Goal: Task Accomplishment & Management: Complete application form

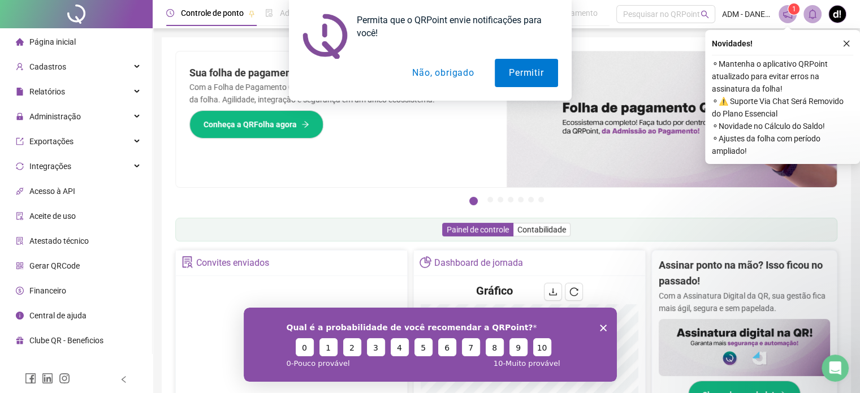
click at [845, 42] on div "Permita que o QRPoint envie notificações para você! Permitir Não, obrigado" at bounding box center [430, 50] width 860 height 101
click at [513, 83] on button "Permitir" at bounding box center [526, 73] width 63 height 28
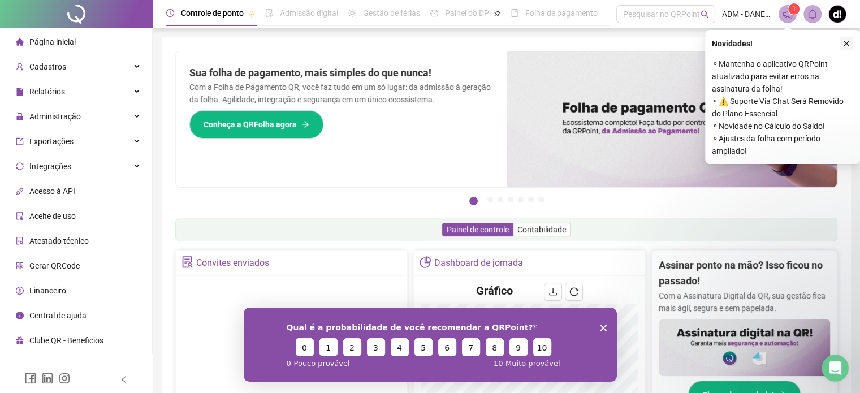
click at [846, 42] on icon "close" at bounding box center [846, 44] width 8 height 8
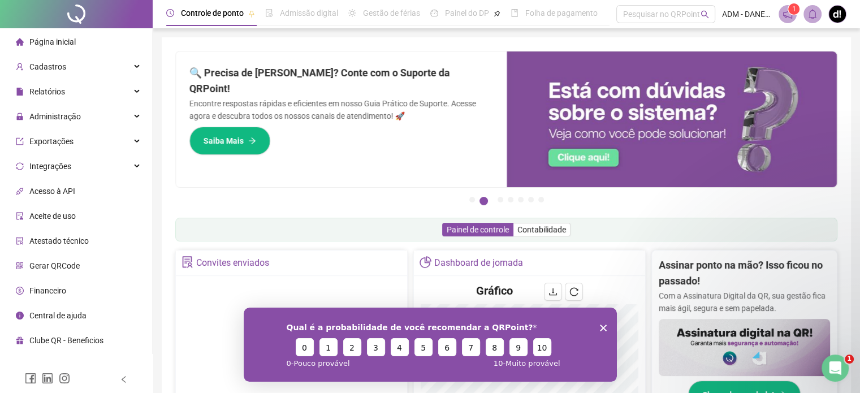
click at [602, 329] on icon "Encerrar pesquisa" at bounding box center [602, 327] width 7 height 7
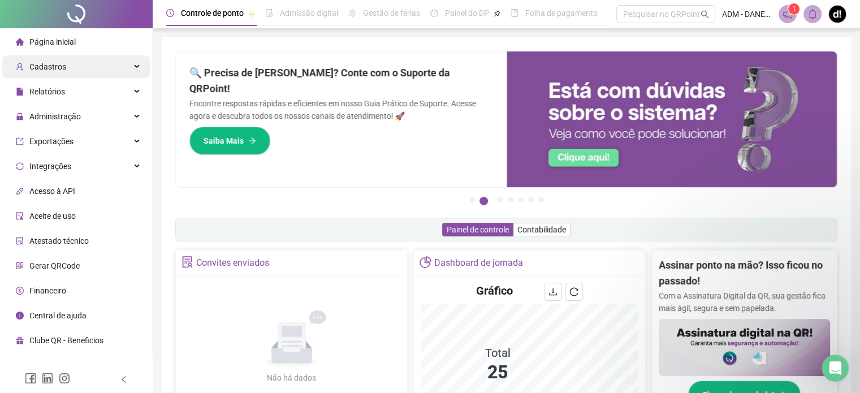
click at [120, 66] on div "Cadastros" at bounding box center [76, 66] width 148 height 23
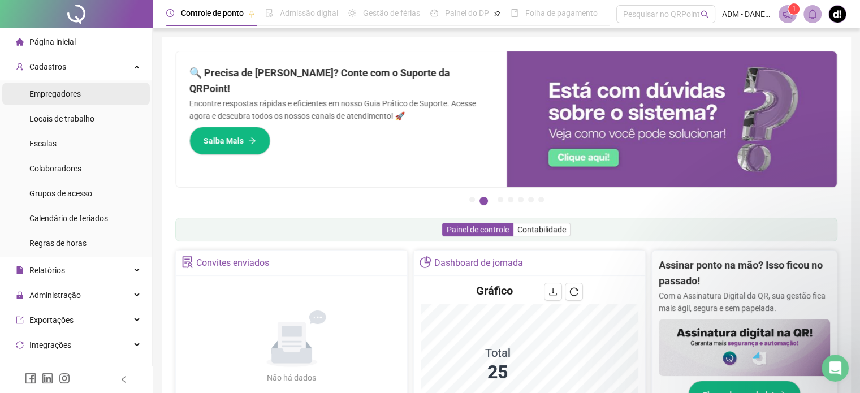
click at [72, 97] on span "Empregadores" at bounding box center [54, 93] width 51 height 9
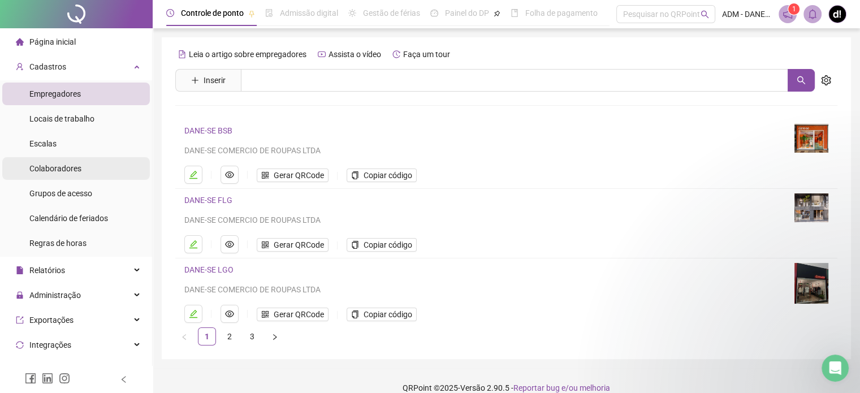
click at [81, 171] on li "Colaboradores" at bounding box center [76, 168] width 148 height 23
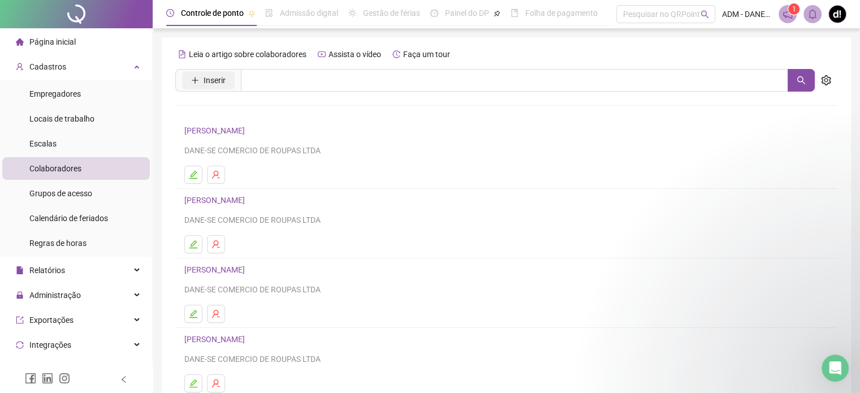
click at [204, 81] on span "Inserir" at bounding box center [215, 80] width 22 height 12
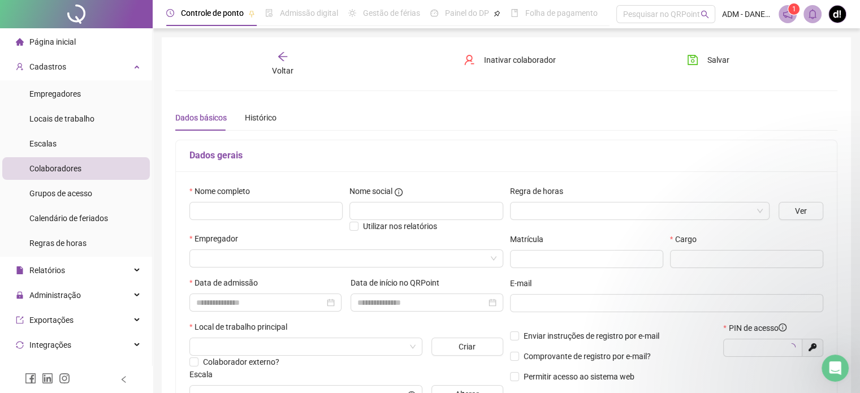
type input "*****"
click at [297, 213] on input "text" at bounding box center [265, 211] width 153 height 18
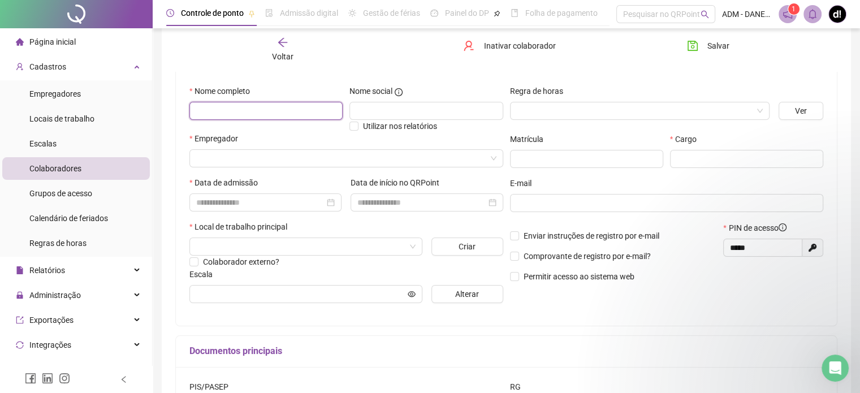
scroll to position [100, 0]
type input "*"
type input "**********"
click at [344, 155] on input "search" at bounding box center [341, 158] width 290 height 17
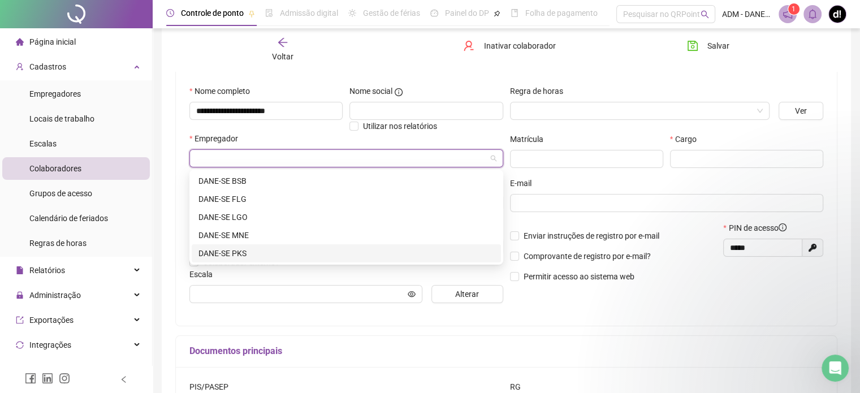
click at [235, 252] on div "DANE-SE PKS" at bounding box center [346, 253] width 296 height 12
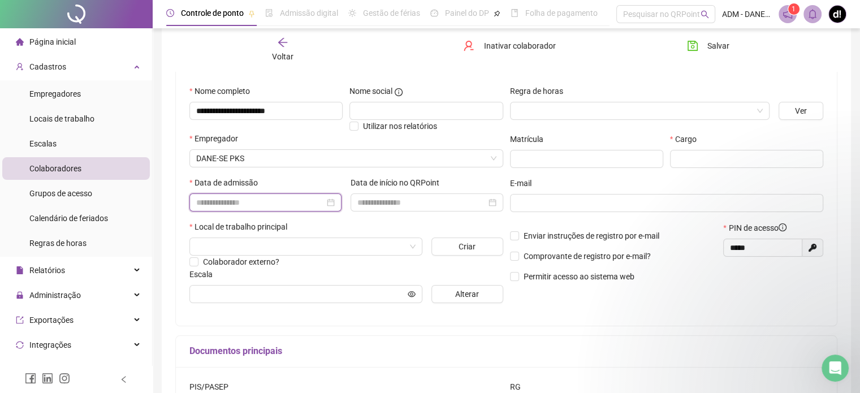
click at [289, 201] on input at bounding box center [260, 202] width 128 height 12
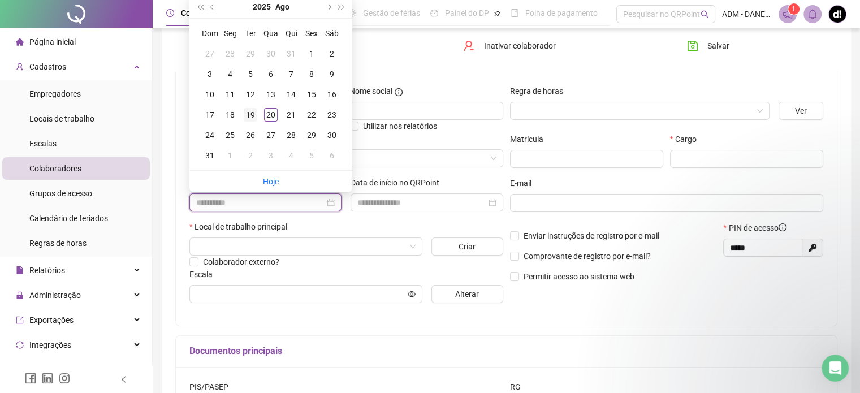
type input "**********"
click at [250, 114] on div "19" at bounding box center [251, 115] width 14 height 14
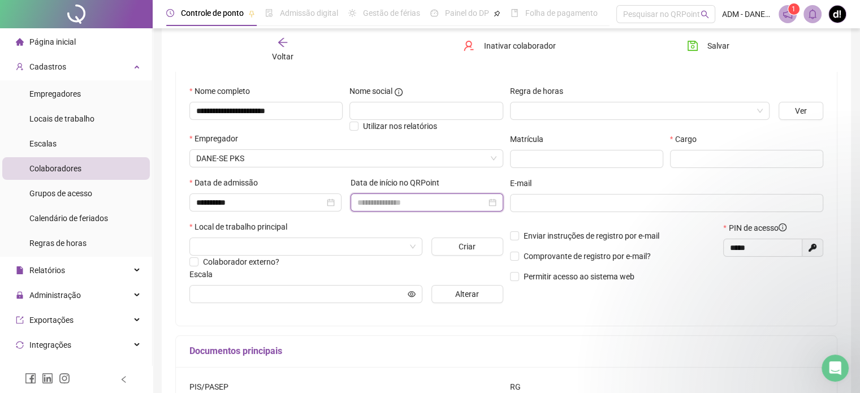
click at [436, 200] on input at bounding box center [421, 202] width 128 height 12
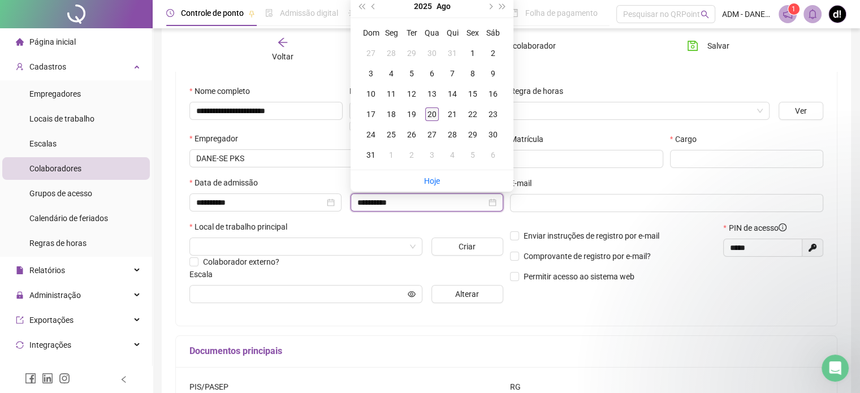
type input "**********"
click at [432, 110] on div "20" at bounding box center [432, 114] width 14 height 14
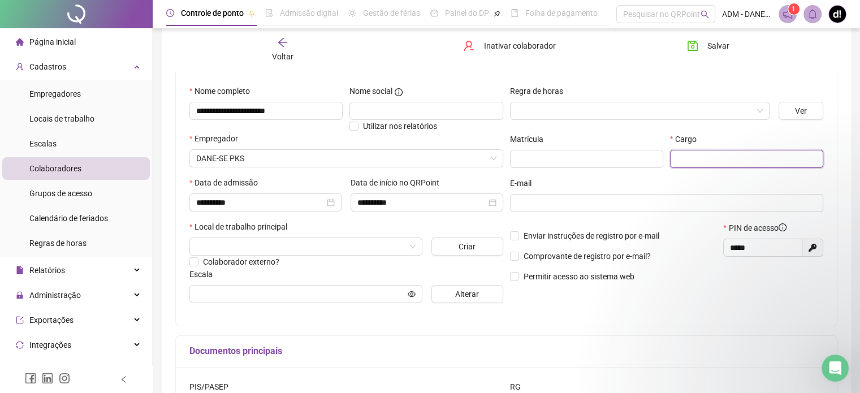
click at [701, 157] on input "text" at bounding box center [746, 159] width 153 height 18
type input "********"
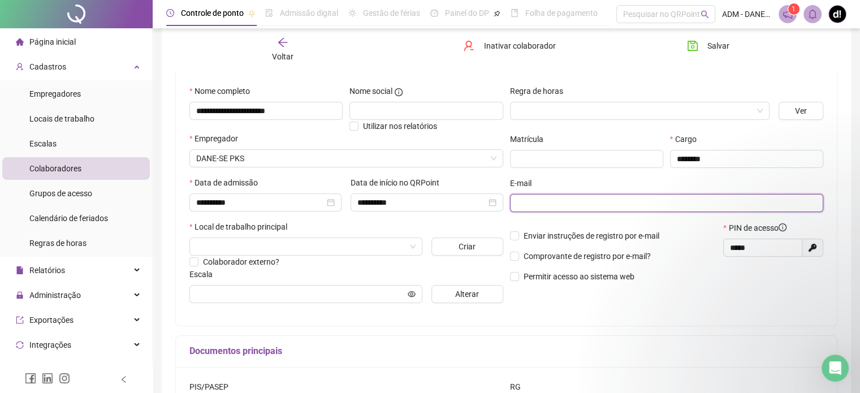
click at [633, 208] on input "text" at bounding box center [666, 203] width 298 height 12
type input "**********"
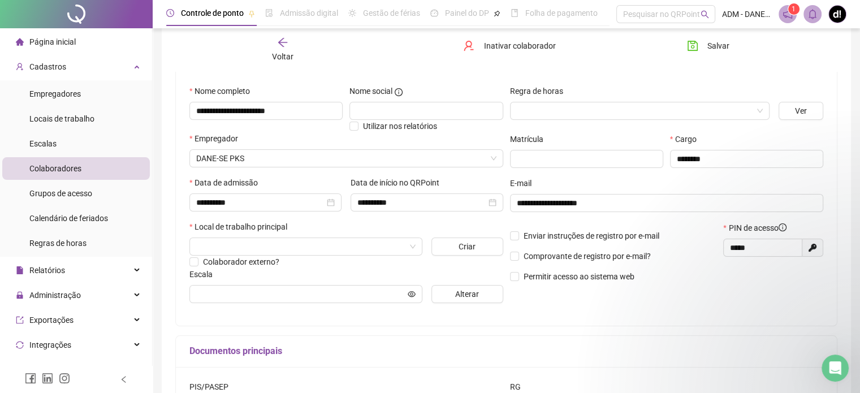
click at [644, 177] on div "E-mail" at bounding box center [667, 185] width 314 height 17
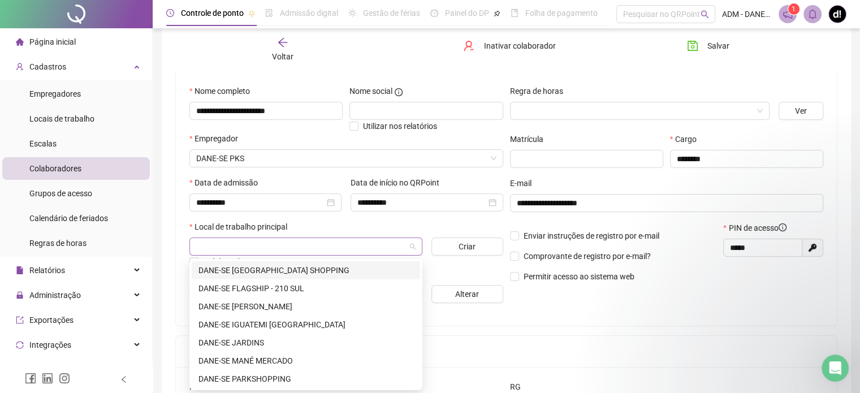
click at [412, 246] on span at bounding box center [305, 246] width 219 height 17
click at [286, 377] on div "DANE-SE PARKSHOPPING" at bounding box center [305, 379] width 215 height 12
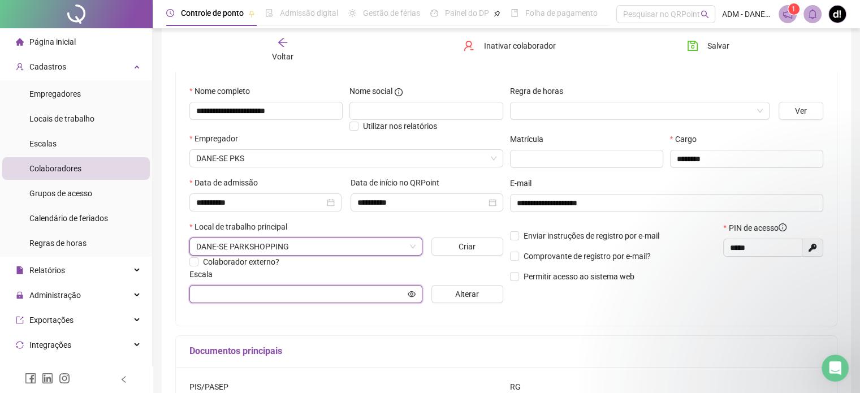
click at [357, 291] on input "text" at bounding box center [300, 294] width 209 height 12
click at [361, 295] on input "text" at bounding box center [300, 294] width 209 height 12
click at [412, 294] on icon "eye" at bounding box center [412, 294] width 8 height 8
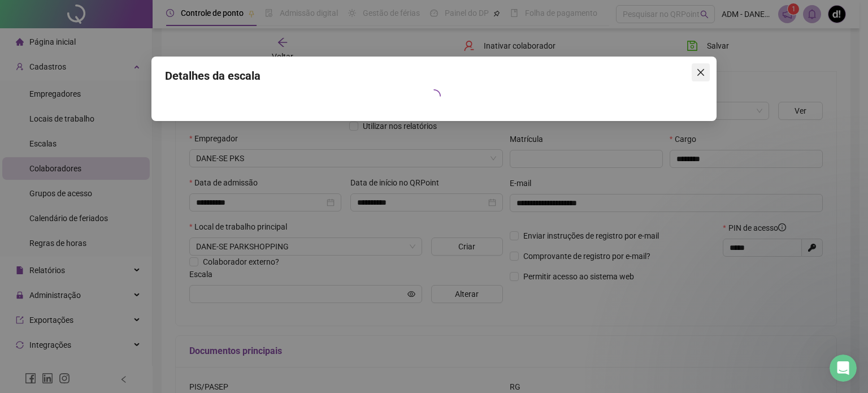
click at [703, 73] on icon "close" at bounding box center [701, 72] width 9 height 9
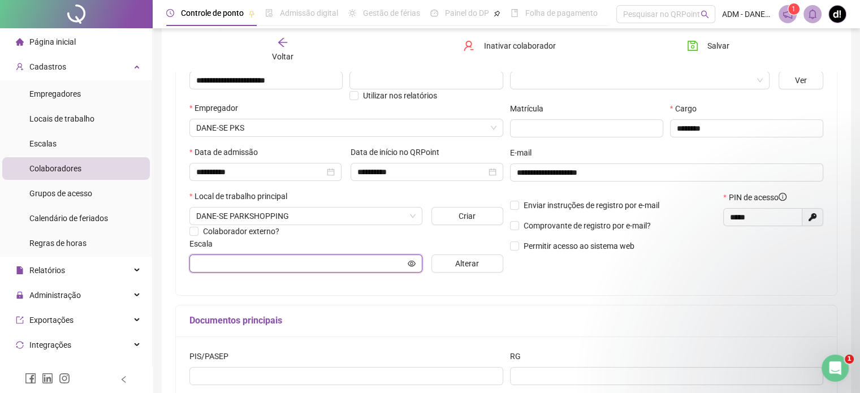
scroll to position [129, 0]
click at [466, 260] on span "Alterar" at bounding box center [467, 264] width 24 height 12
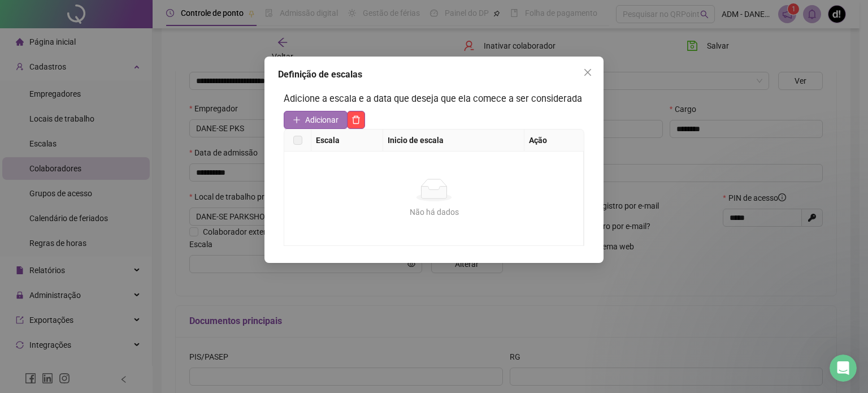
click at [326, 114] on span "Adicionar" at bounding box center [321, 120] width 33 height 12
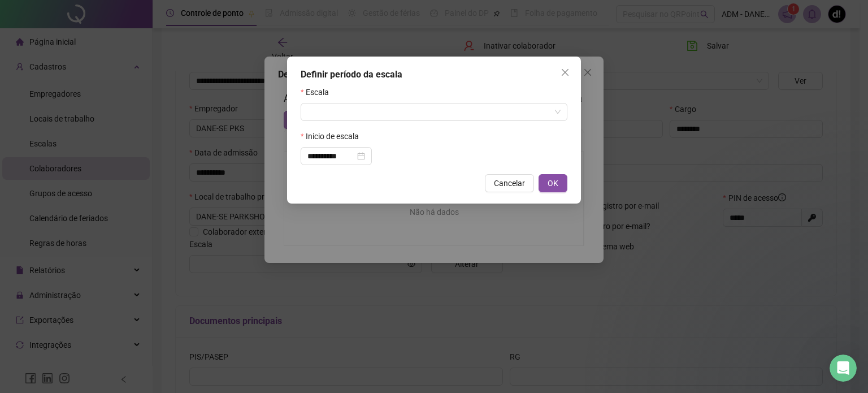
click at [326, 114] on input "search" at bounding box center [429, 111] width 243 height 17
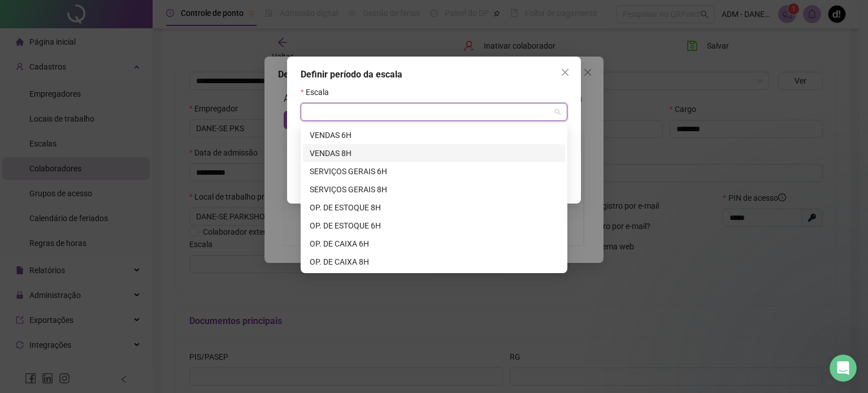
click at [353, 148] on div "VENDAS 8H" at bounding box center [434, 153] width 249 height 12
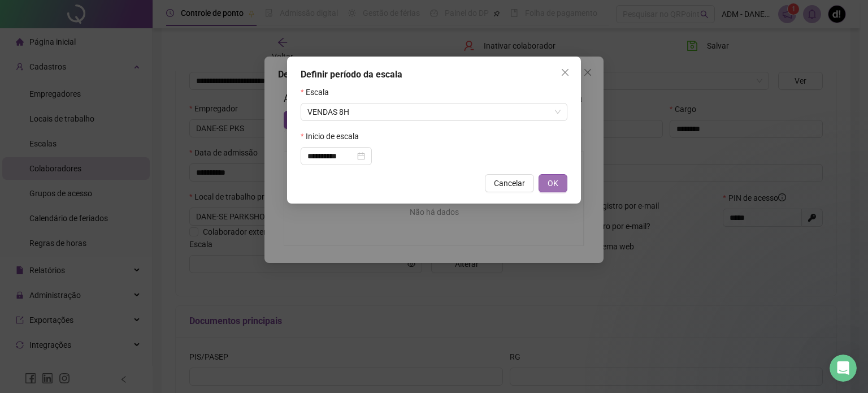
click at [553, 185] on span "OK" at bounding box center [553, 183] width 11 height 12
type input "*********"
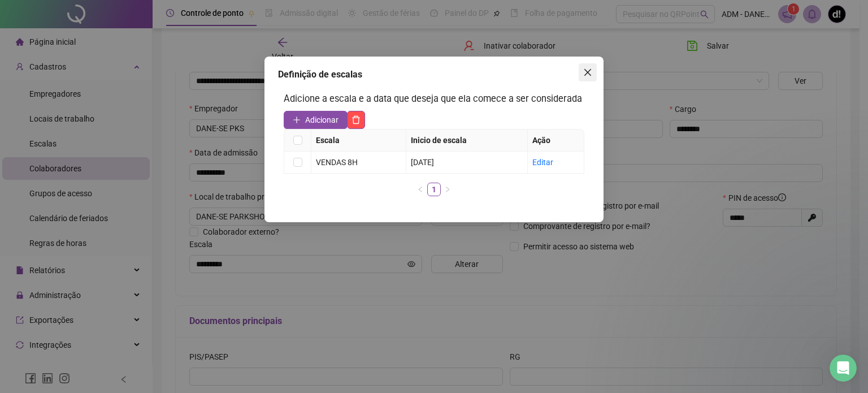
click at [590, 74] on icon "close" at bounding box center [588, 72] width 7 height 7
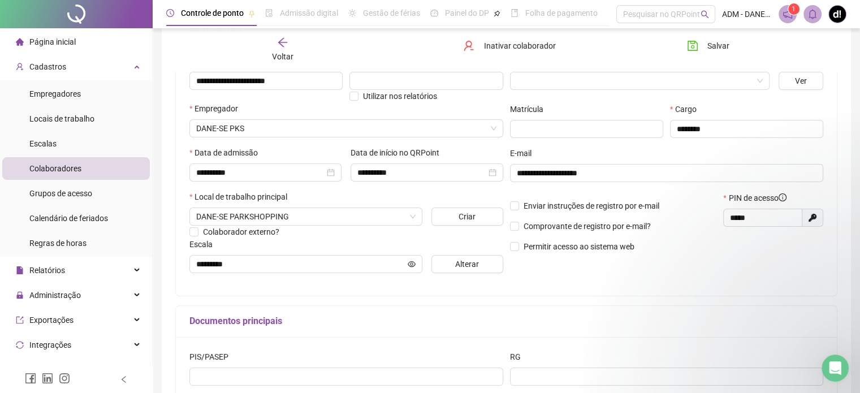
scroll to position [252, 0]
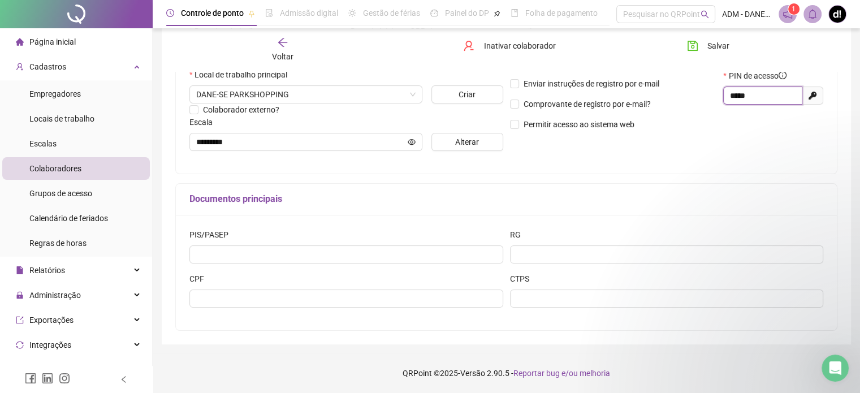
drag, startPoint x: 757, startPoint y: 101, endPoint x: 718, endPoint y: 98, distance: 39.1
click at [718, 98] on div "Enviar instruções de registro por e-mail Comprovante de registro por e-mail? Pe…" at bounding box center [667, 104] width 321 height 69
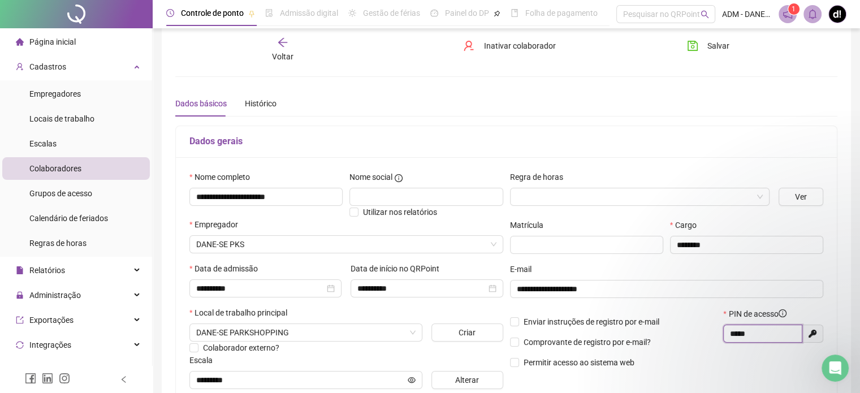
scroll to position [0, 0]
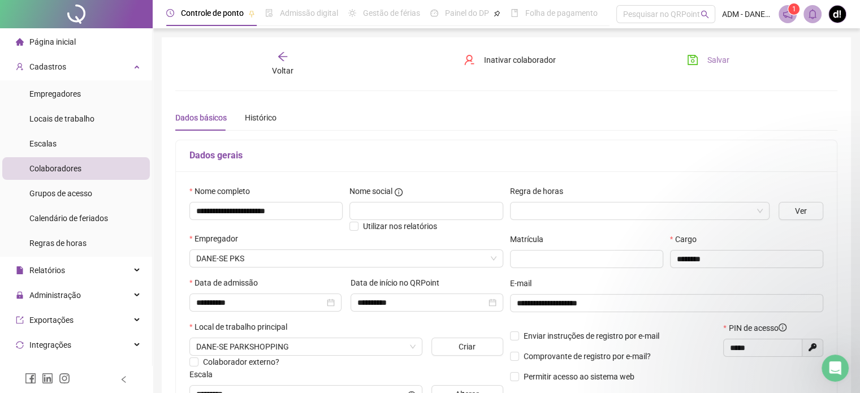
click at [719, 60] on span "Salvar" at bounding box center [718, 60] width 22 height 12
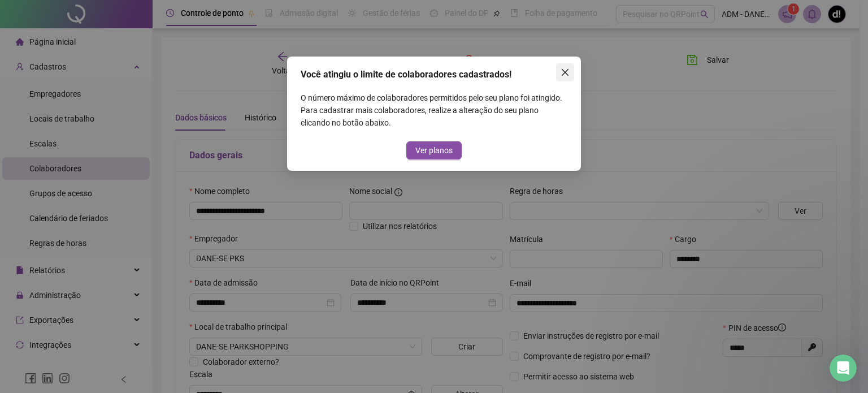
click at [562, 73] on icon "close" at bounding box center [565, 72] width 9 height 9
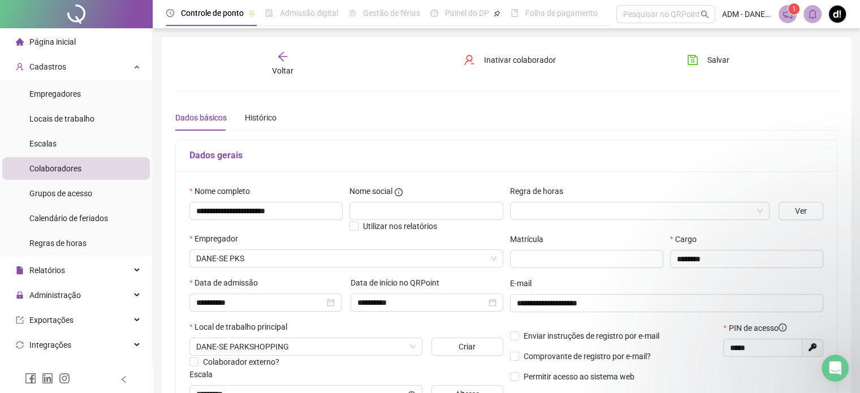
click at [289, 63] on div "Voltar" at bounding box center [282, 64] width 103 height 26
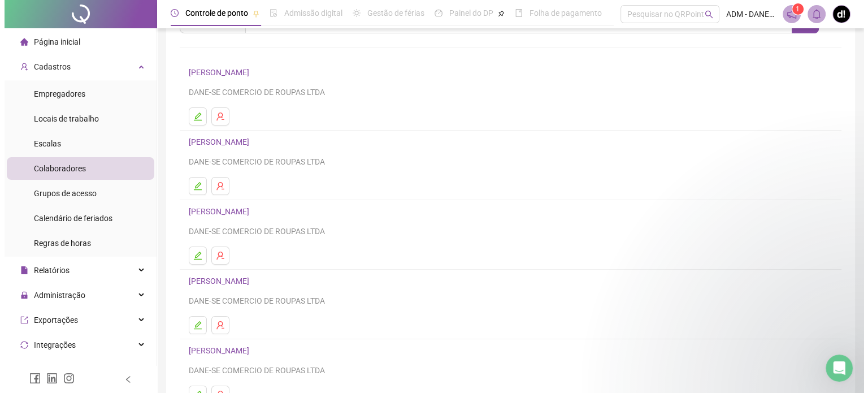
scroll to position [60, 0]
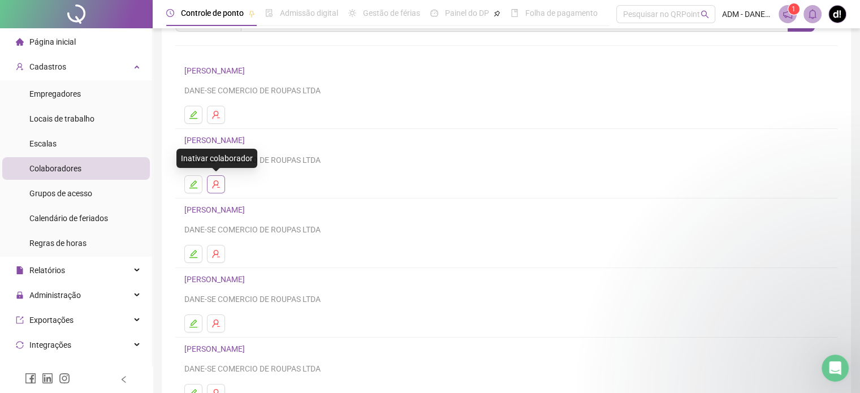
click at [215, 184] on icon "user-delete" at bounding box center [215, 184] width 7 height 8
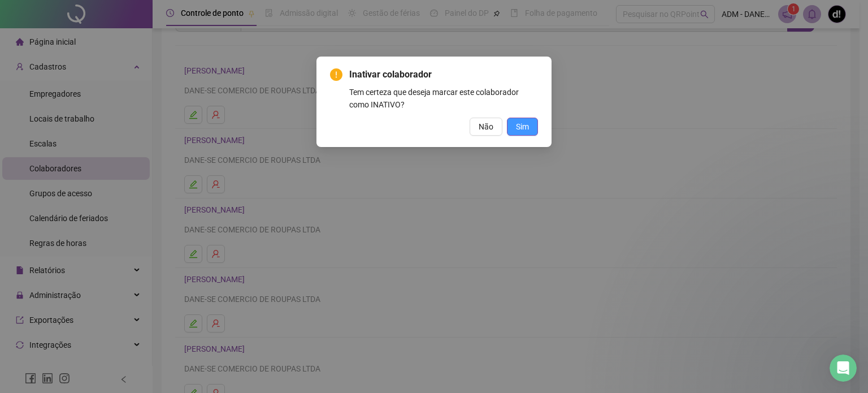
click at [522, 126] on span "Sim" at bounding box center [522, 126] width 13 height 12
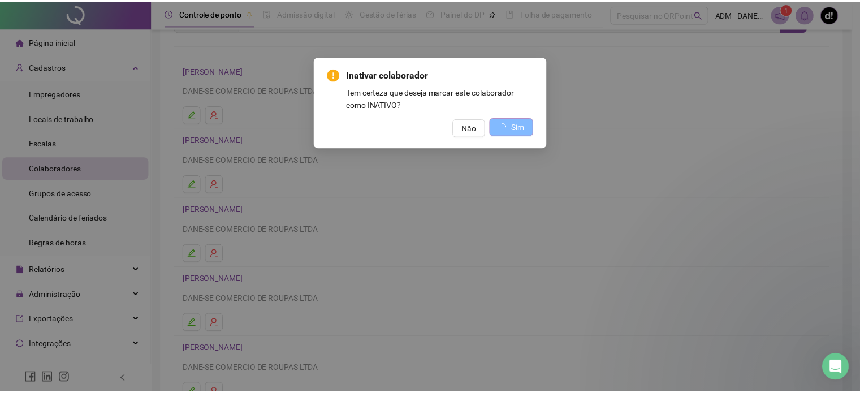
scroll to position [0, 0]
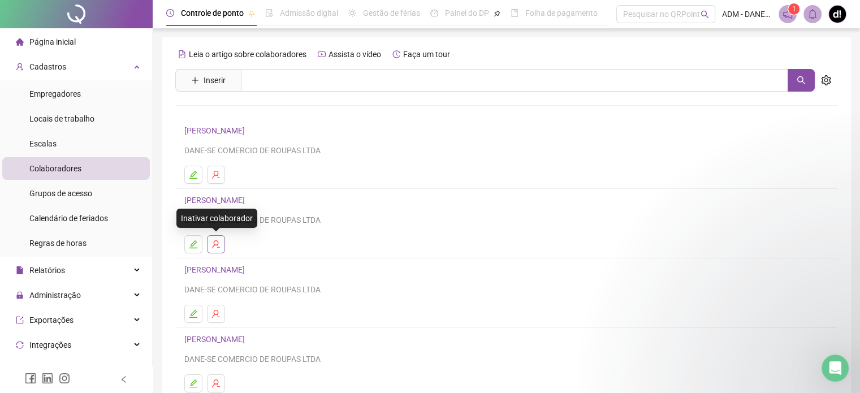
click at [217, 241] on icon "user-delete" at bounding box center [215, 244] width 9 height 9
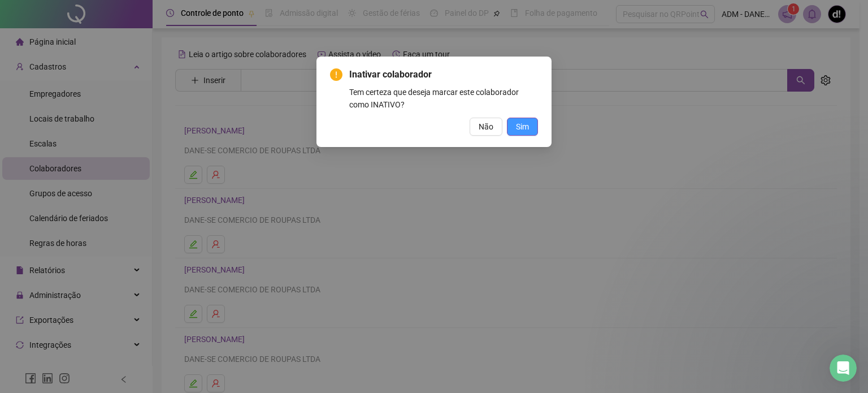
click at [521, 128] on span "Sim" at bounding box center [522, 126] width 13 height 12
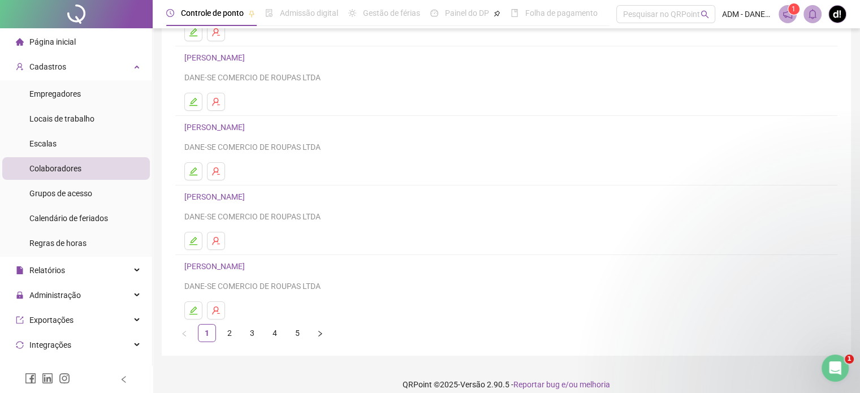
scroll to position [153, 0]
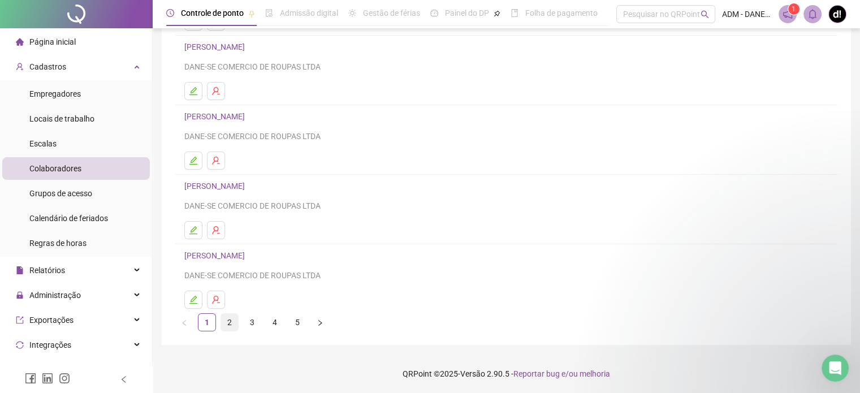
click at [231, 322] on link "2" at bounding box center [229, 322] width 17 height 17
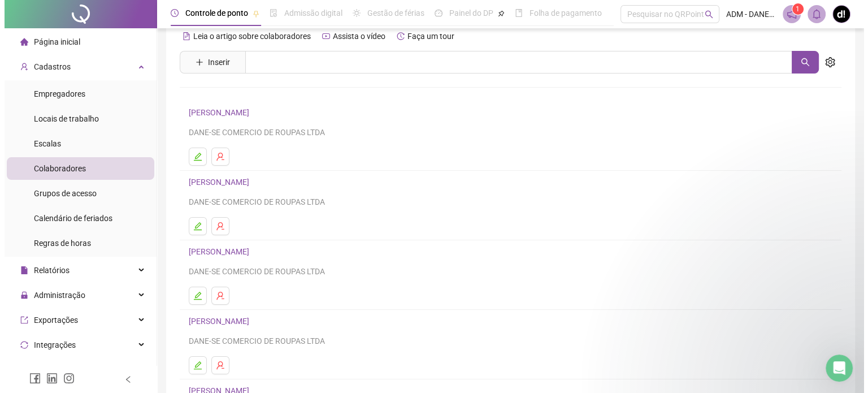
scroll to position [20, 0]
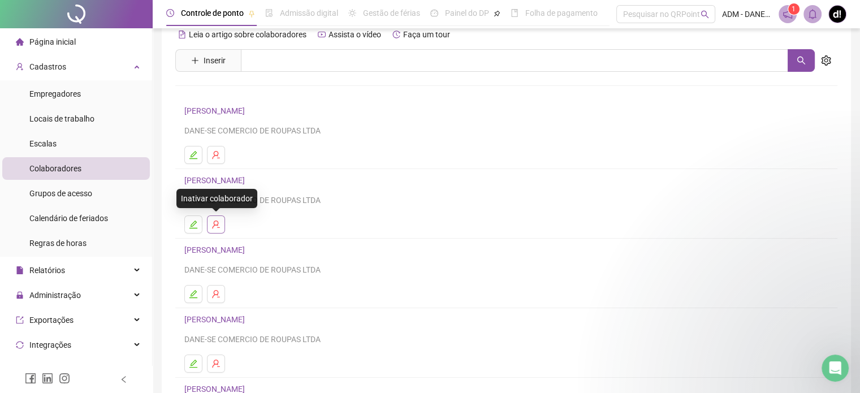
click at [221, 222] on button "button" at bounding box center [216, 224] width 18 height 18
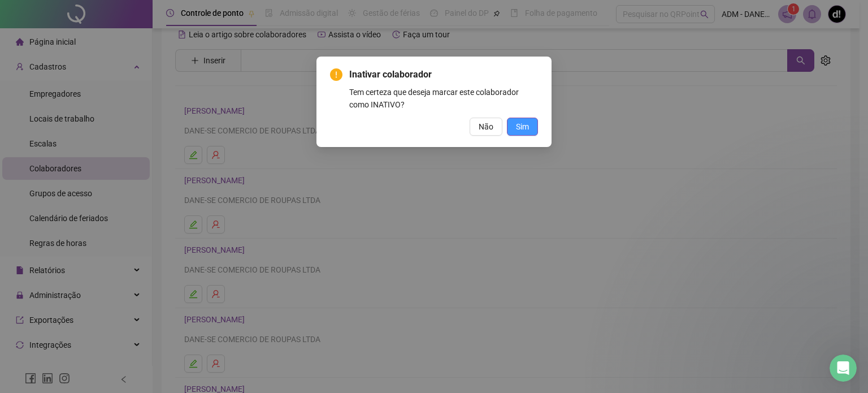
click at [532, 122] on button "Sim" at bounding box center [522, 127] width 31 height 18
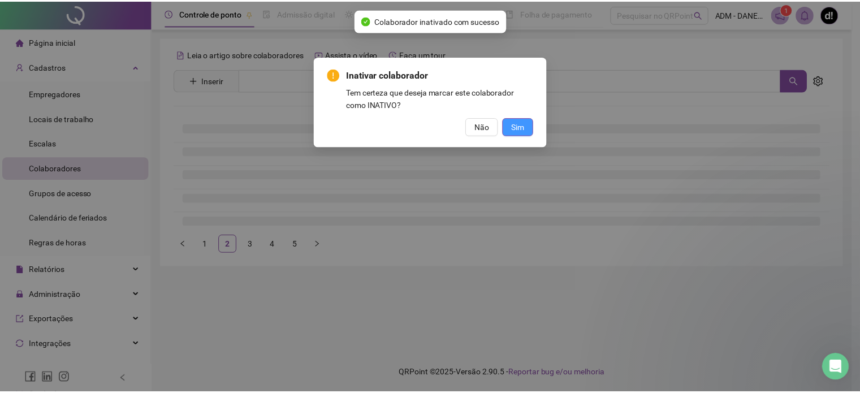
scroll to position [0, 0]
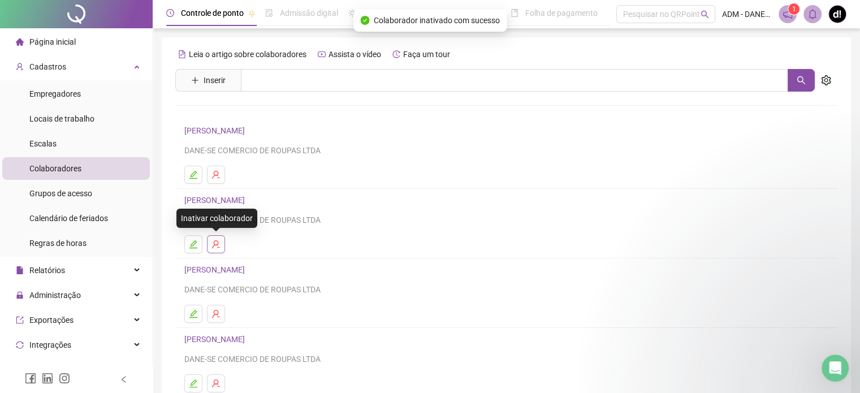
click at [218, 243] on icon "user-delete" at bounding box center [215, 244] width 7 height 8
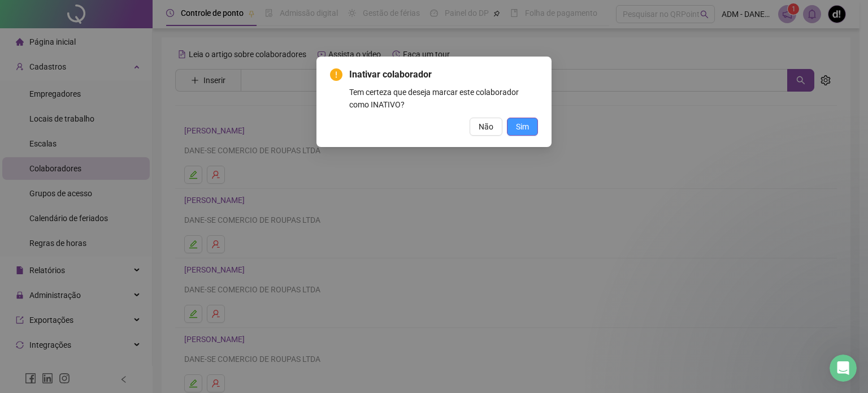
click at [522, 125] on span "Sim" at bounding box center [522, 126] width 13 height 12
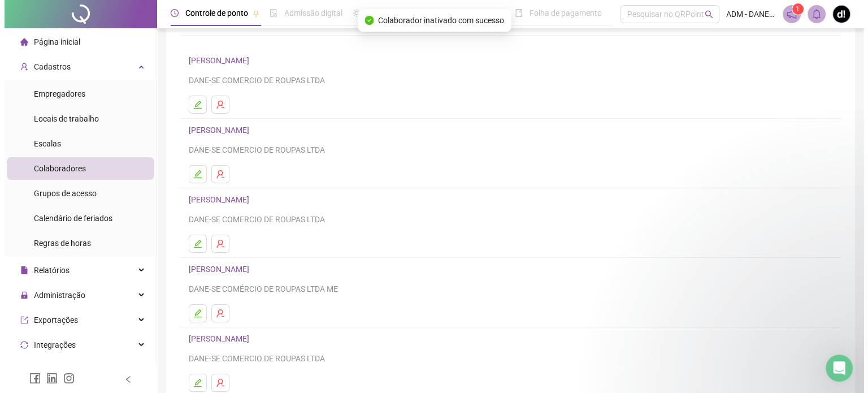
scroll to position [76, 0]
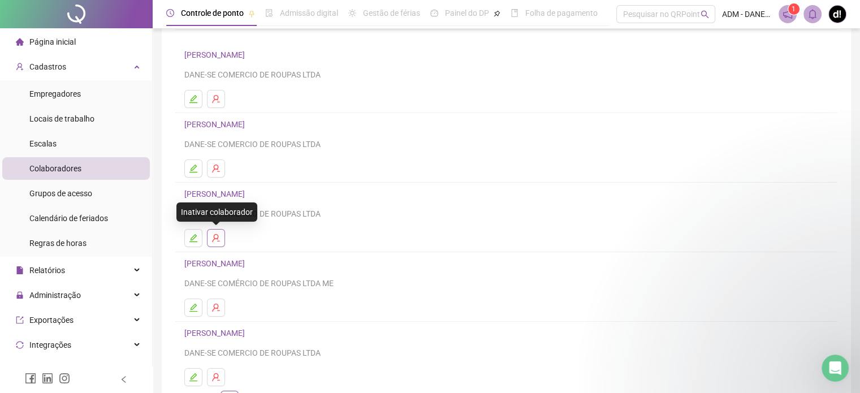
click at [212, 239] on icon "user-delete" at bounding box center [215, 238] width 9 height 9
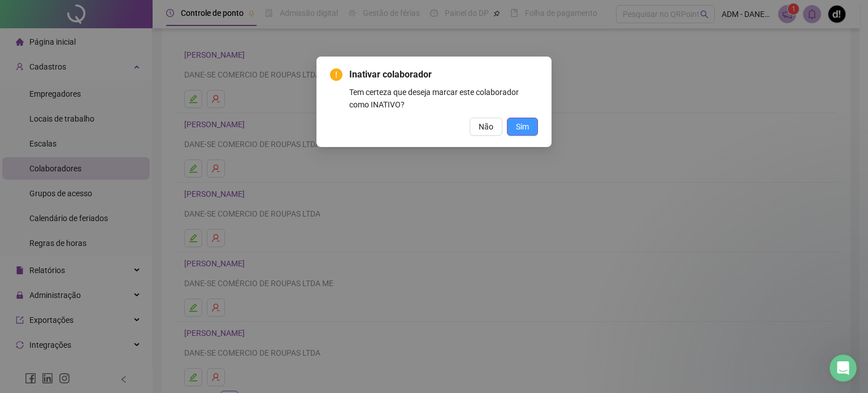
click at [527, 131] on span "Sim" at bounding box center [522, 126] width 13 height 12
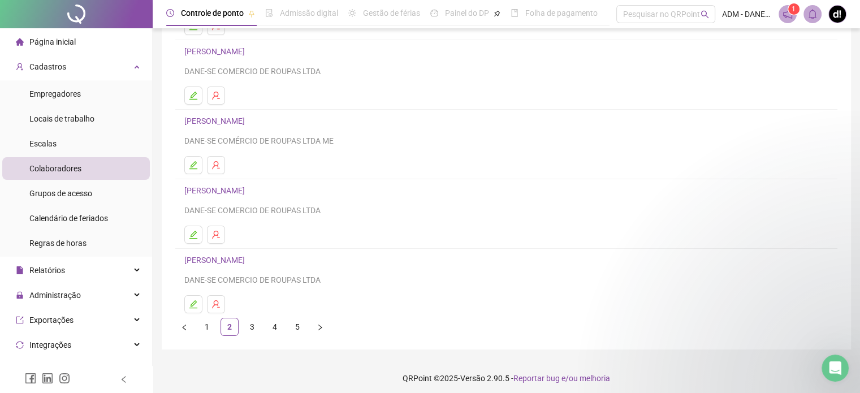
scroll to position [149, 0]
click at [253, 326] on link "3" at bounding box center [252, 326] width 17 height 17
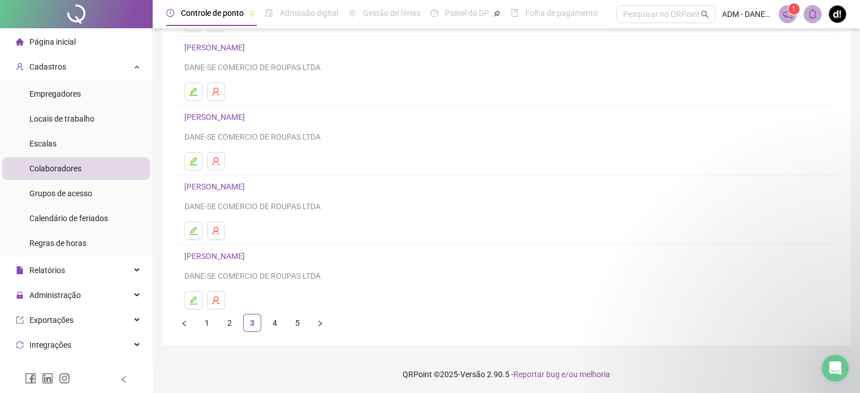
scroll to position [153, 0]
click at [274, 322] on link "4" at bounding box center [274, 322] width 17 height 17
click at [301, 327] on link "5" at bounding box center [297, 322] width 17 height 17
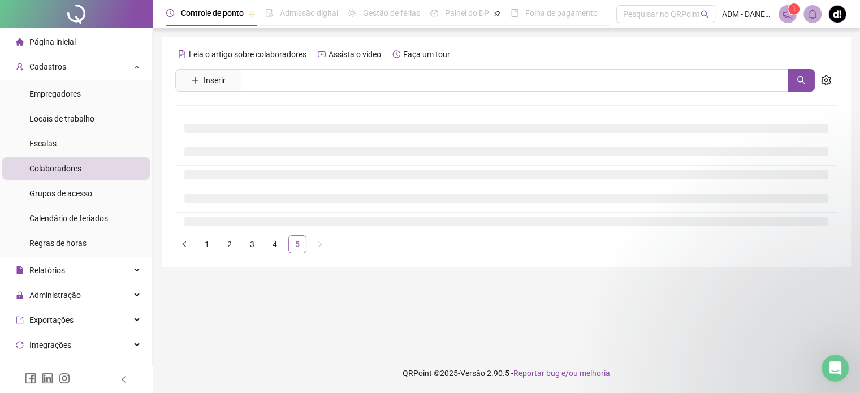
scroll to position [0, 0]
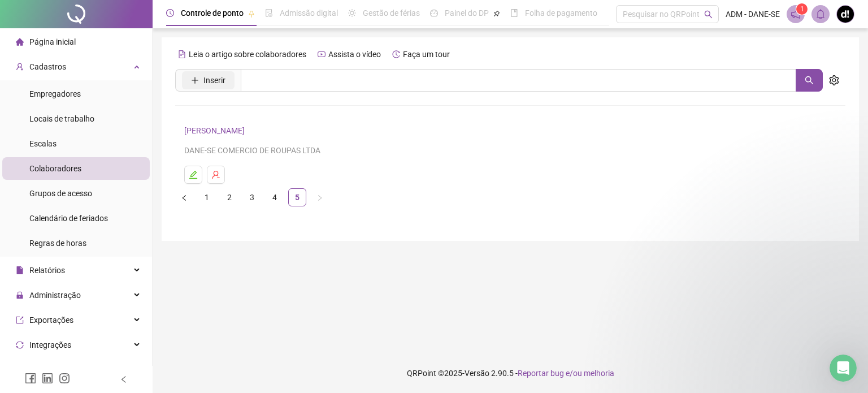
click at [218, 79] on span "Inserir" at bounding box center [215, 80] width 22 height 12
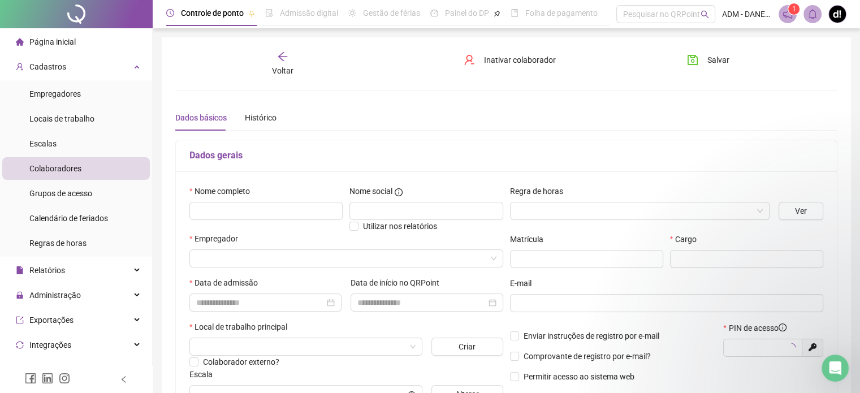
type input "*****"
click at [312, 213] on input "text" at bounding box center [265, 211] width 153 height 18
paste input "**********"
type input "**********"
click at [482, 183] on div "**********" at bounding box center [506, 298] width 661 height 254
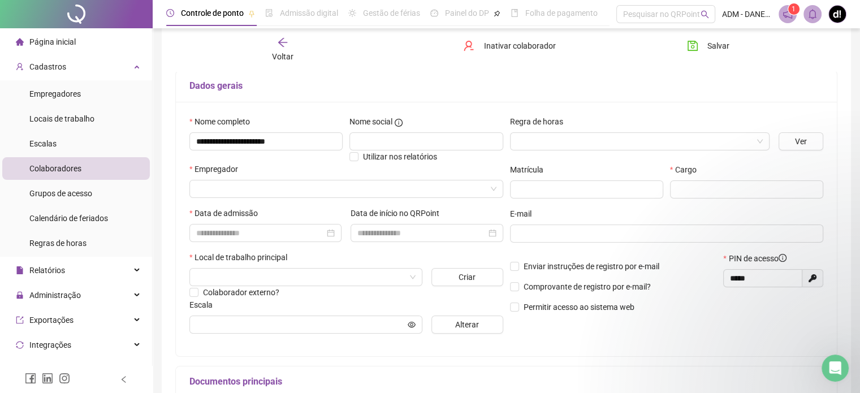
scroll to position [77, 0]
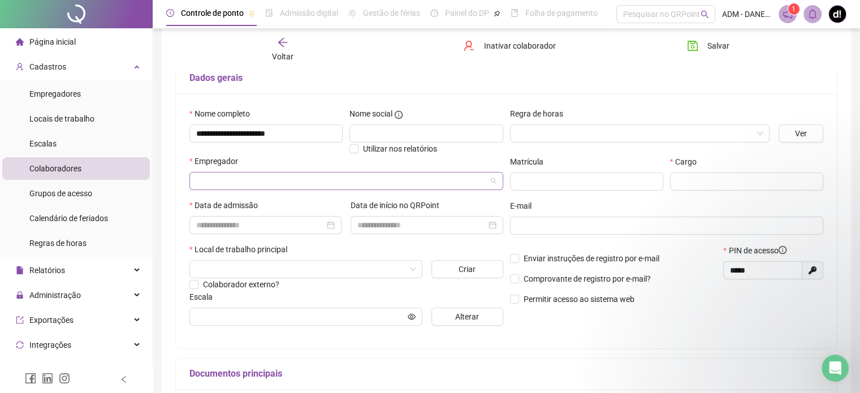
click at [418, 180] on input "search" at bounding box center [341, 180] width 290 height 17
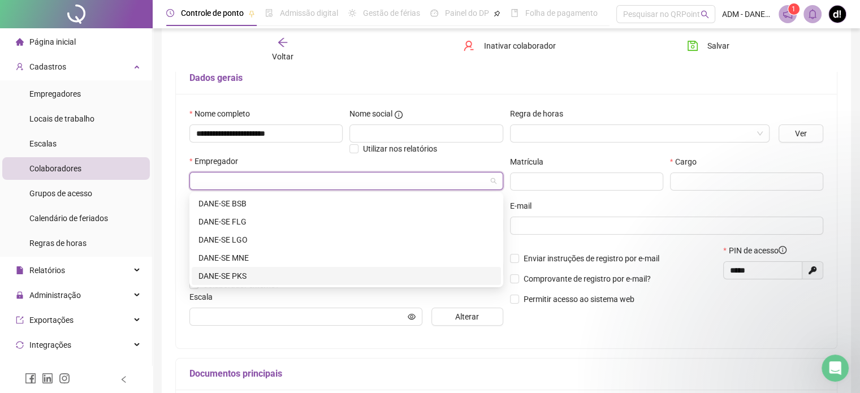
click at [234, 274] on div "DANE-SE PKS" at bounding box center [346, 276] width 296 height 12
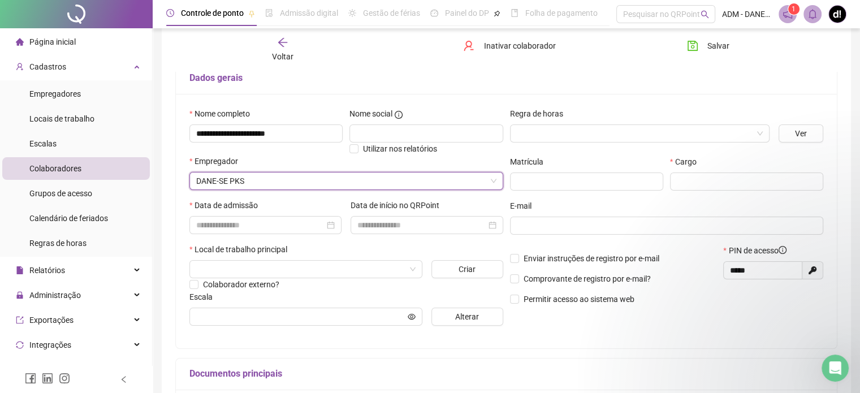
click at [543, 151] on div "Regra de horas Ver Matrícula Cargo E-mail Enviar instruções de registro por e-m…" at bounding box center [667, 220] width 321 height 227
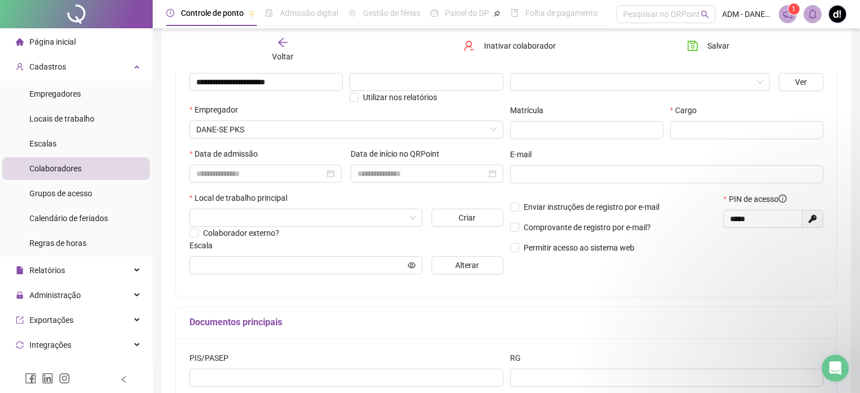
scroll to position [131, 0]
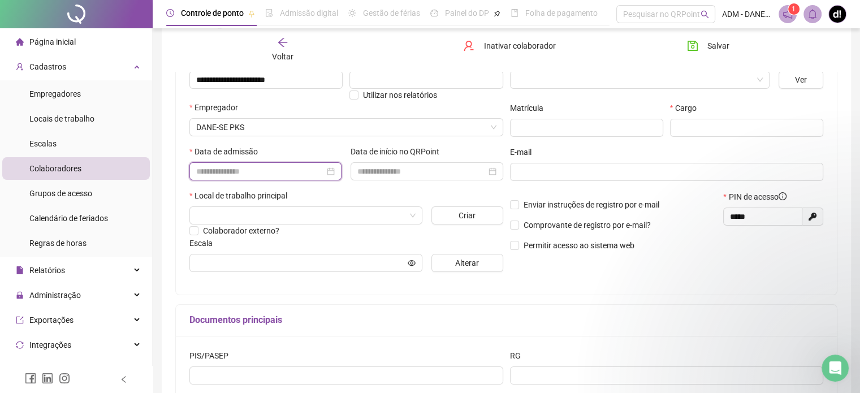
click at [261, 175] on input at bounding box center [260, 171] width 128 height 12
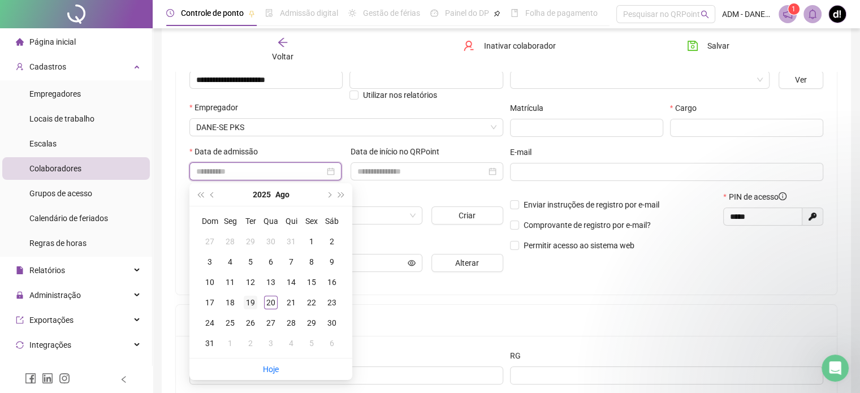
type input "**********"
click at [250, 302] on div "19" at bounding box center [251, 303] width 14 height 14
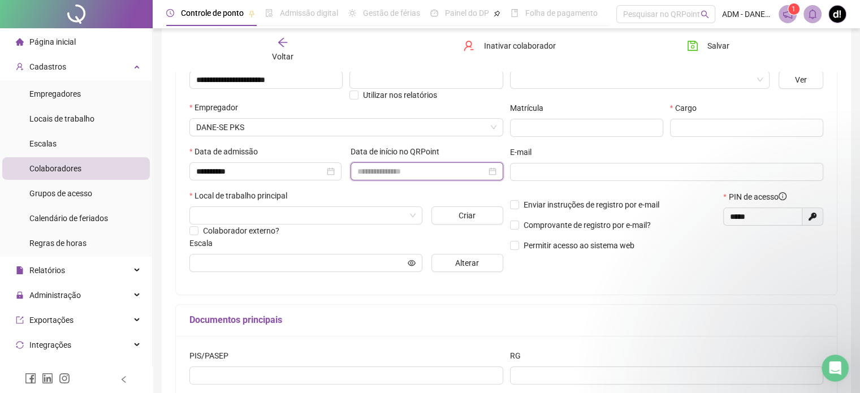
click at [421, 170] on input at bounding box center [421, 171] width 128 height 12
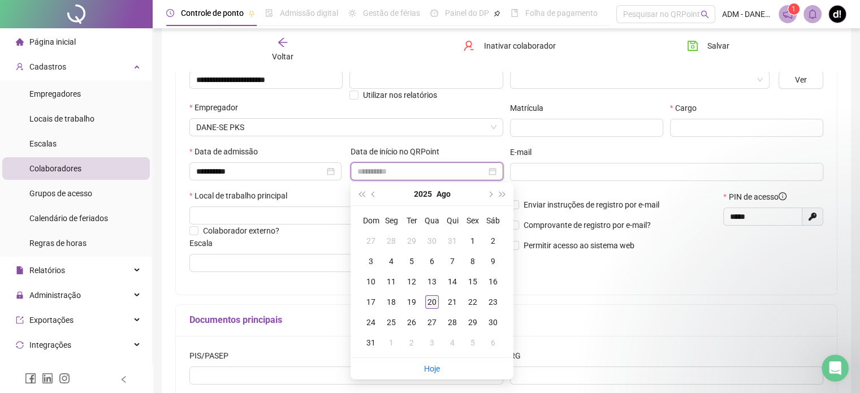
type input "**********"
click at [434, 304] on div "20" at bounding box center [432, 302] width 14 height 14
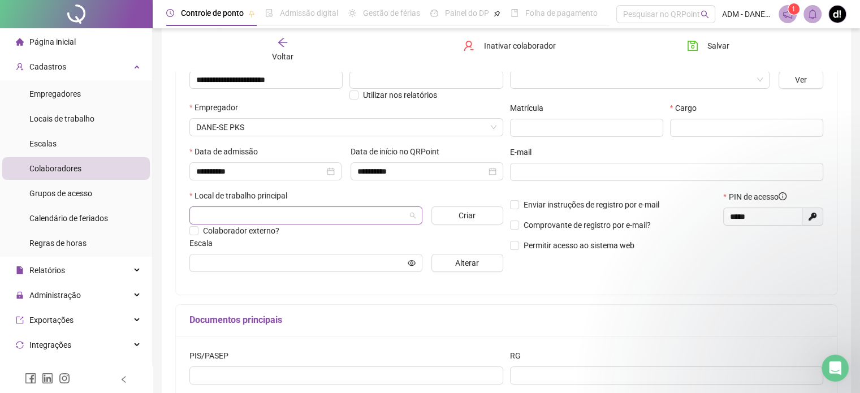
click at [413, 216] on span at bounding box center [305, 215] width 219 height 17
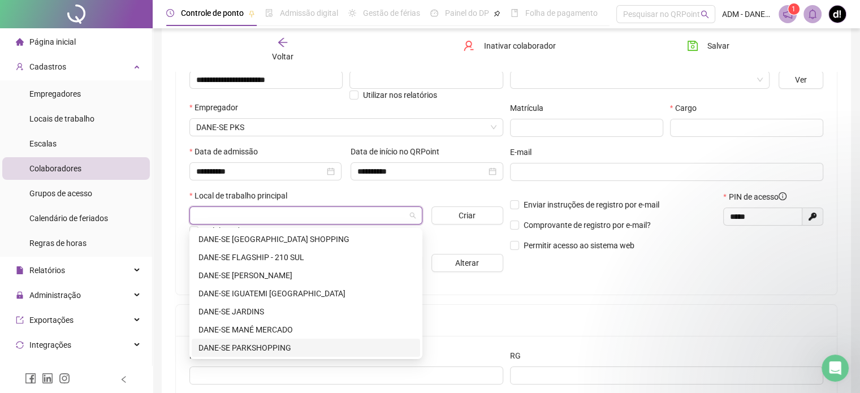
click at [292, 350] on div "DANE-SE PARKSHOPPING" at bounding box center [305, 348] width 215 height 12
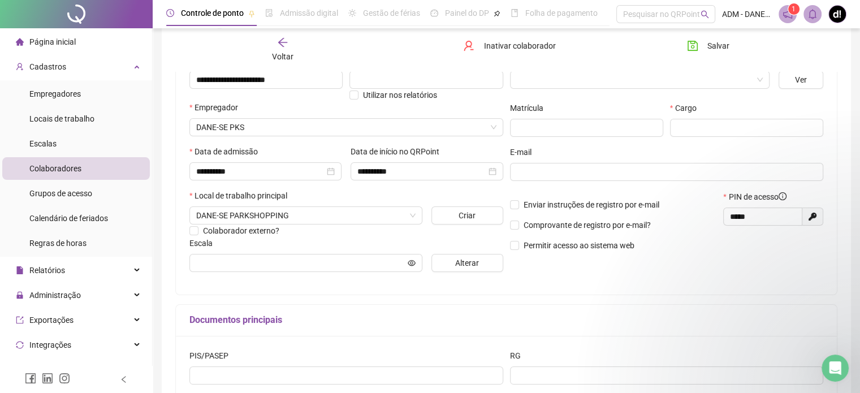
click at [602, 265] on div "Regra de horas Ver Matrícula Cargo E-mail Enviar instruções de registro por e-m…" at bounding box center [667, 167] width 321 height 227
drag, startPoint x: 767, startPoint y: 218, endPoint x: 701, endPoint y: 223, distance: 65.8
click at [701, 223] on div "Enviar instruções de registro por e-mail Comprovante de registro por e-mail? Pe…" at bounding box center [667, 225] width 321 height 69
click at [486, 265] on button "Alterar" at bounding box center [467, 263] width 72 height 18
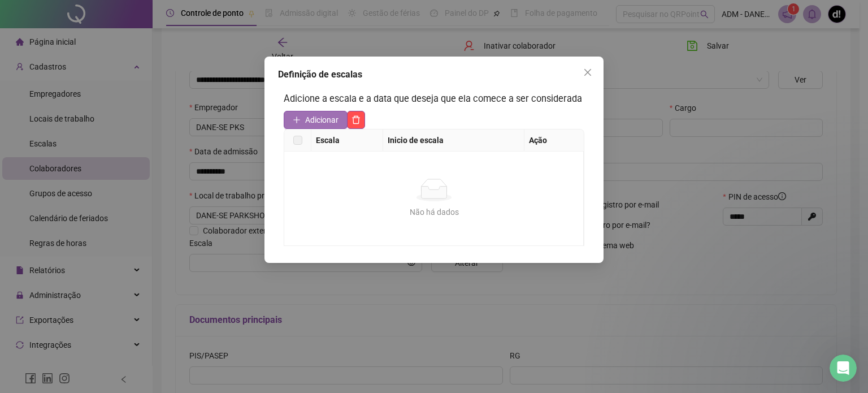
click at [309, 119] on span "Adicionar" at bounding box center [321, 120] width 33 height 12
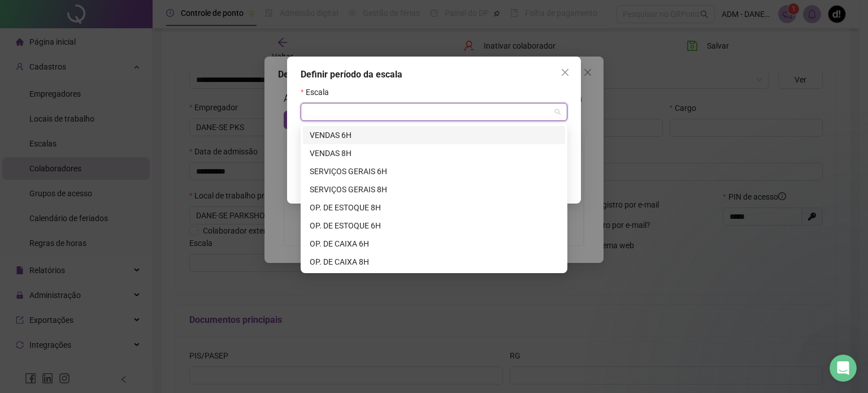
click at [485, 112] on input "search" at bounding box center [429, 111] width 243 height 17
click at [400, 155] on div "VENDAS 8H" at bounding box center [434, 153] width 249 height 12
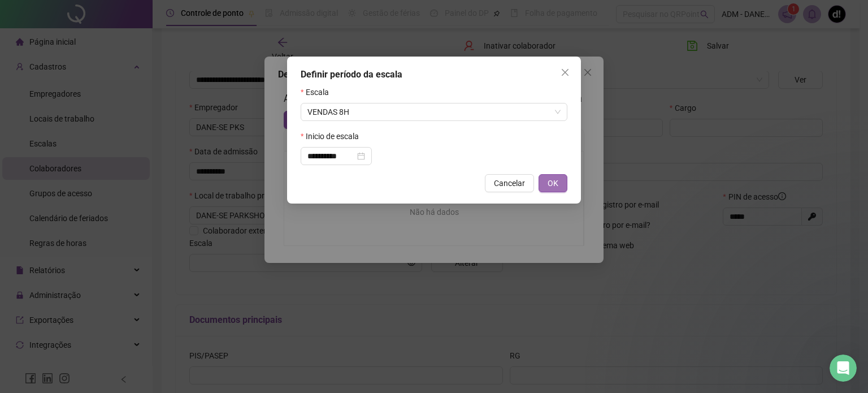
click at [550, 183] on span "OK" at bounding box center [553, 183] width 11 height 12
type input "*********"
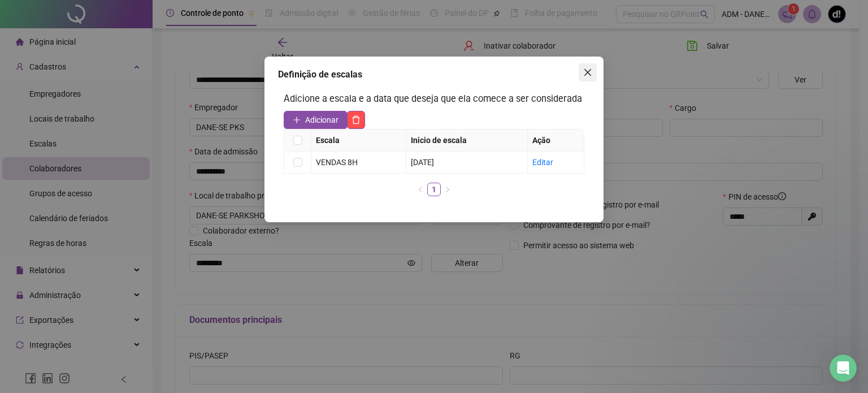
click at [593, 68] on span "Close" at bounding box center [588, 72] width 18 height 9
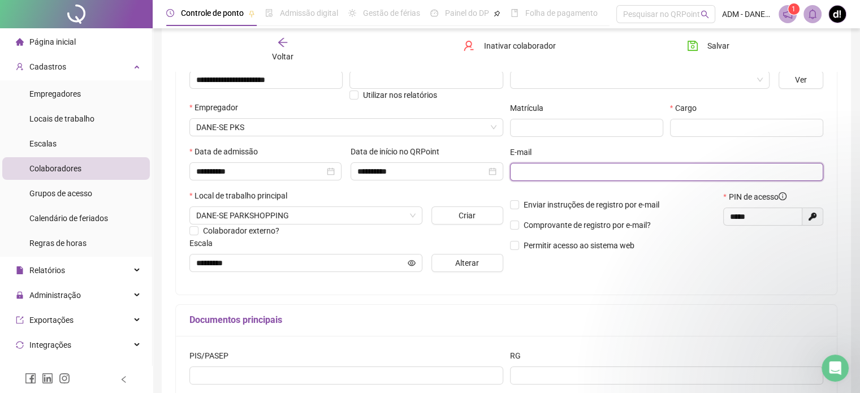
click at [689, 175] on input "text" at bounding box center [666, 172] width 298 height 12
paste input "**********"
type input "**********"
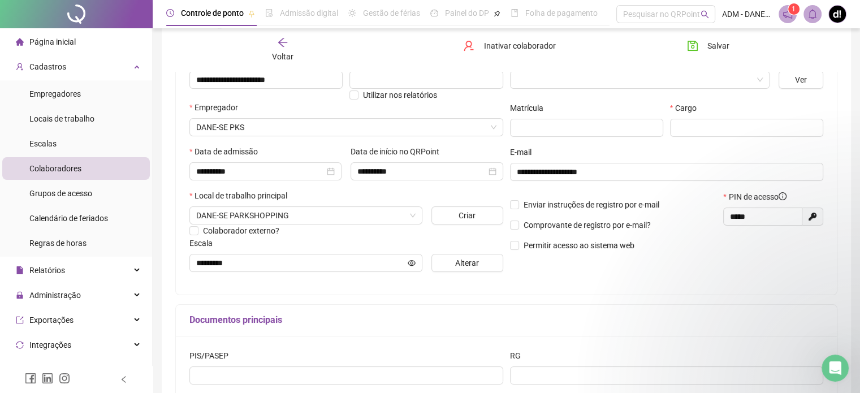
click at [698, 244] on p "Permitir acesso ao sistema web" at bounding box center [613, 245] width 207 height 12
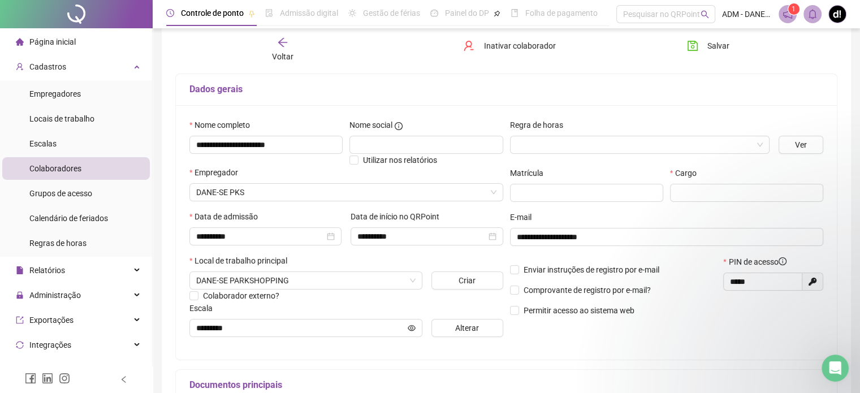
scroll to position [65, 0]
click at [733, 189] on input "text" at bounding box center [746, 193] width 153 height 18
type input "******"
click at [694, 312] on p "Permitir acesso ao sistema web" at bounding box center [613, 311] width 207 height 12
drag, startPoint x: 760, startPoint y: 284, endPoint x: 719, endPoint y: 280, distance: 41.5
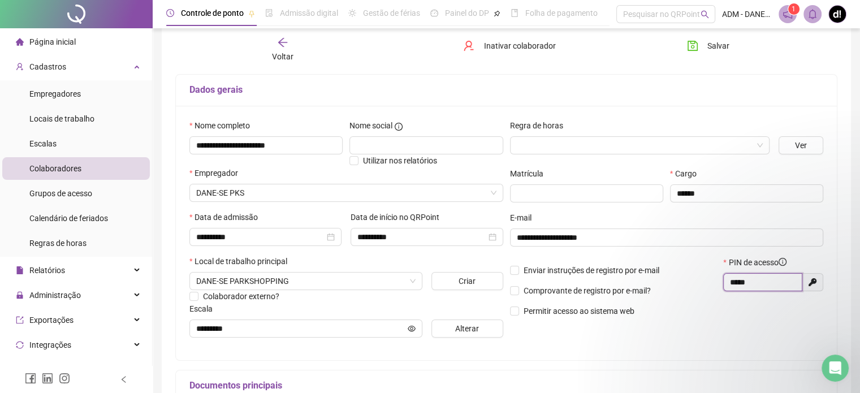
click at [719, 280] on div "Enviar instruções de registro por e-mail Comprovante de registro por e-mail? Pe…" at bounding box center [667, 290] width 321 height 69
click at [727, 323] on div "PIN de acesso ***** Gerar novo pin" at bounding box center [773, 290] width 107 height 69
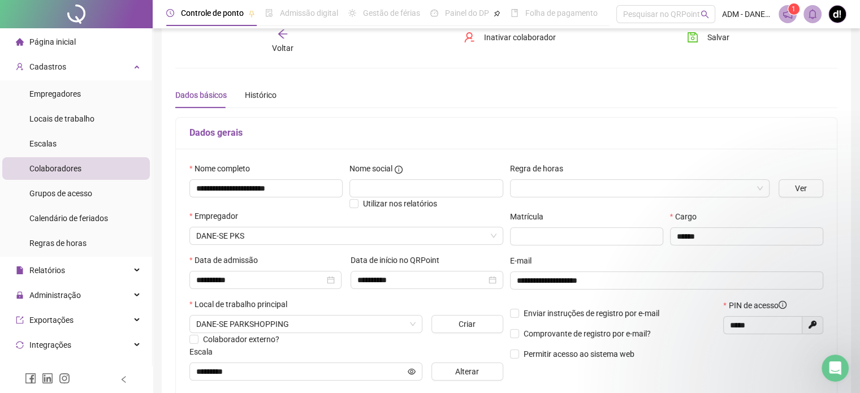
scroll to position [0, 0]
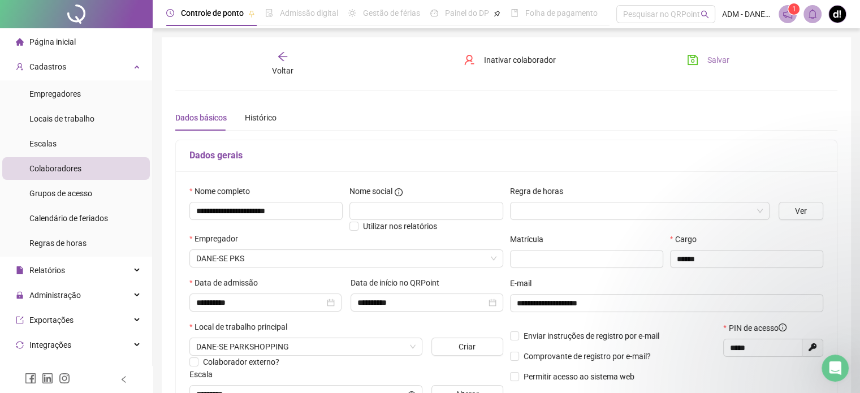
click at [716, 65] on span "Salvar" at bounding box center [718, 60] width 22 height 12
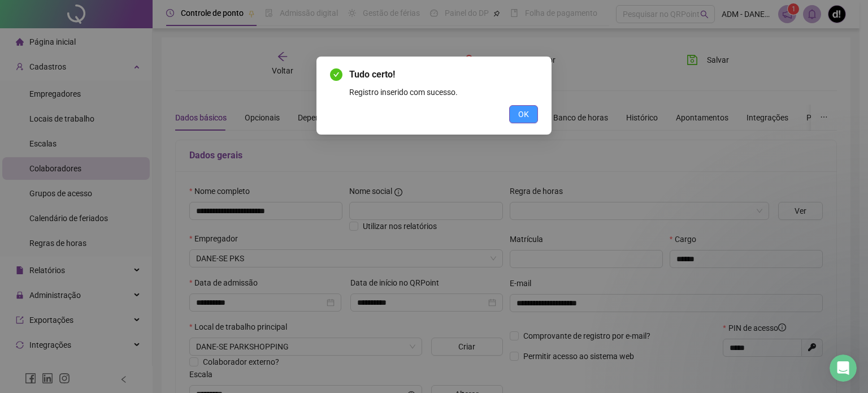
click at [529, 115] on span "OK" at bounding box center [523, 114] width 11 height 12
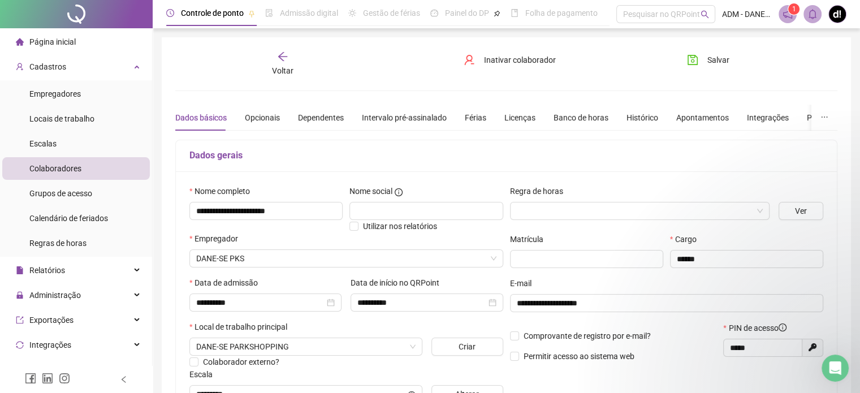
click at [278, 60] on icon "arrow-left" at bounding box center [282, 56] width 11 height 11
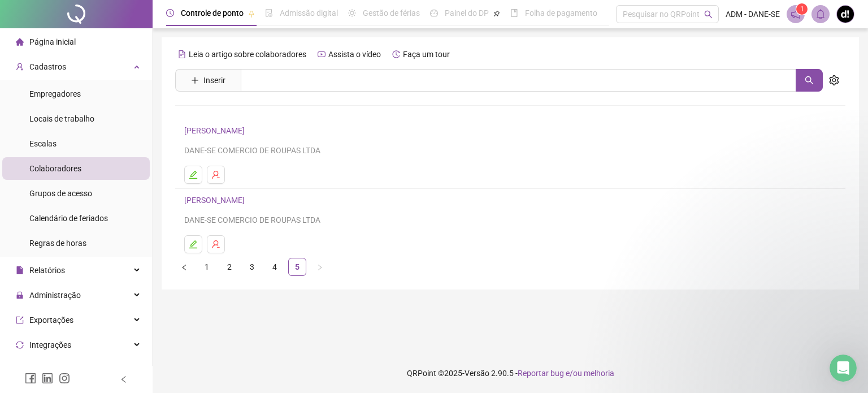
click at [51, 44] on span "Página inicial" at bounding box center [52, 41] width 46 height 9
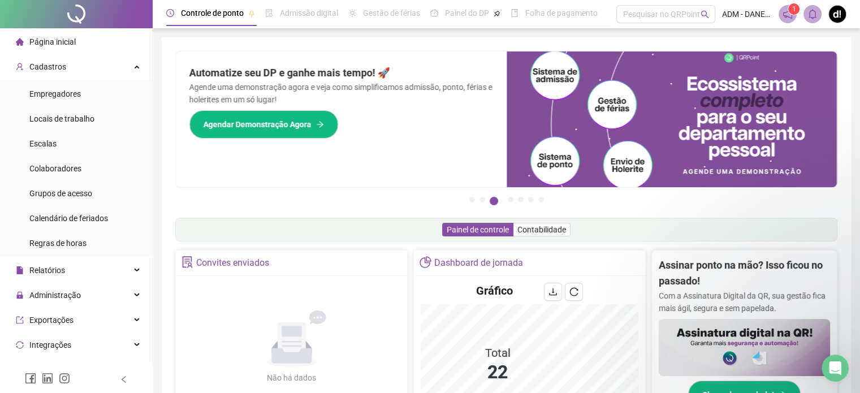
click at [75, 44] on span "Página inicial" at bounding box center [52, 41] width 46 height 9
click at [66, 45] on span "Página inicial" at bounding box center [52, 41] width 46 height 9
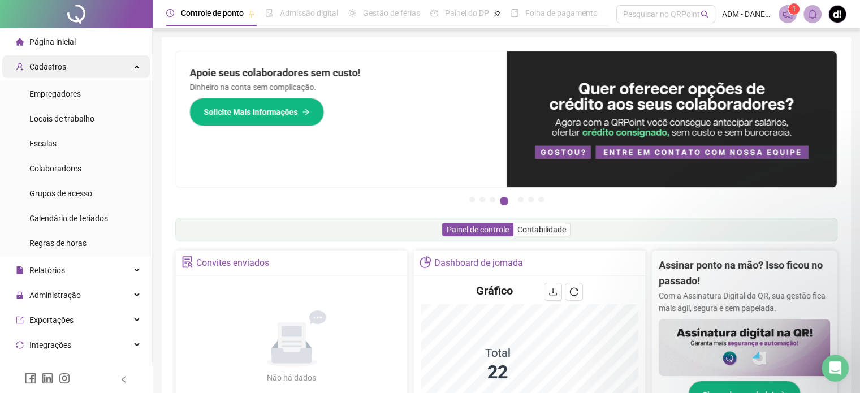
click at [130, 67] on div "Cadastros" at bounding box center [76, 66] width 148 height 23
